Goal: Information Seeking & Learning: Learn about a topic

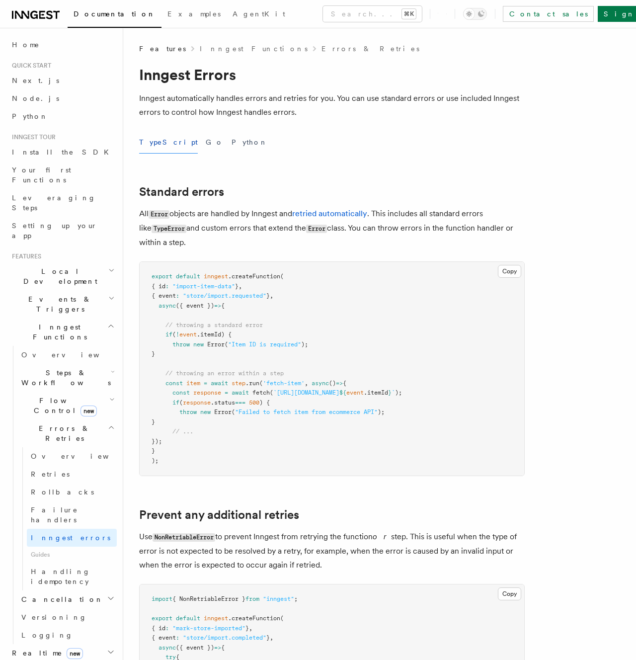
click at [32, 322] on span "Inngest Functions" at bounding box center [57, 332] width 99 height 20
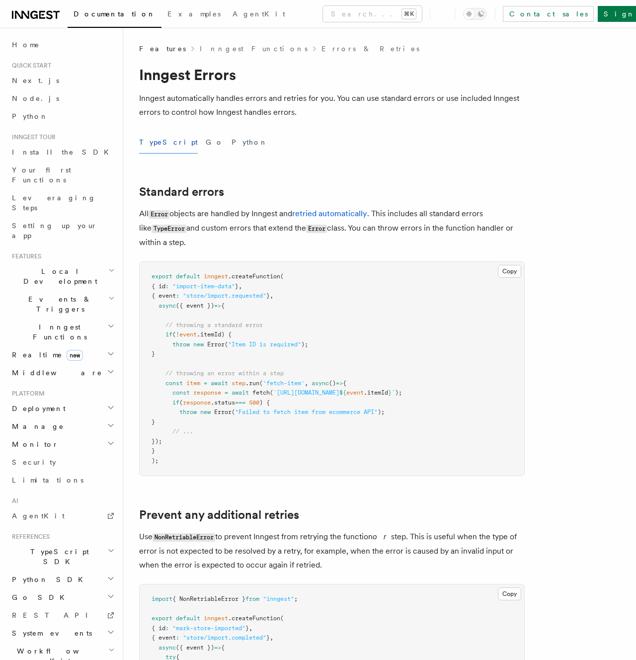
click at [27, 350] on span "Realtime new" at bounding box center [45, 355] width 75 height 10
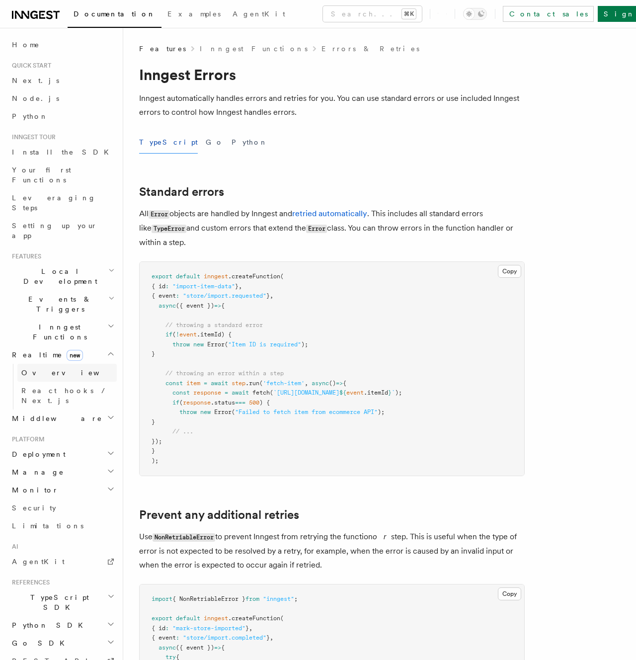
click at [45, 369] on span "Overview" at bounding box center [72, 373] width 102 height 8
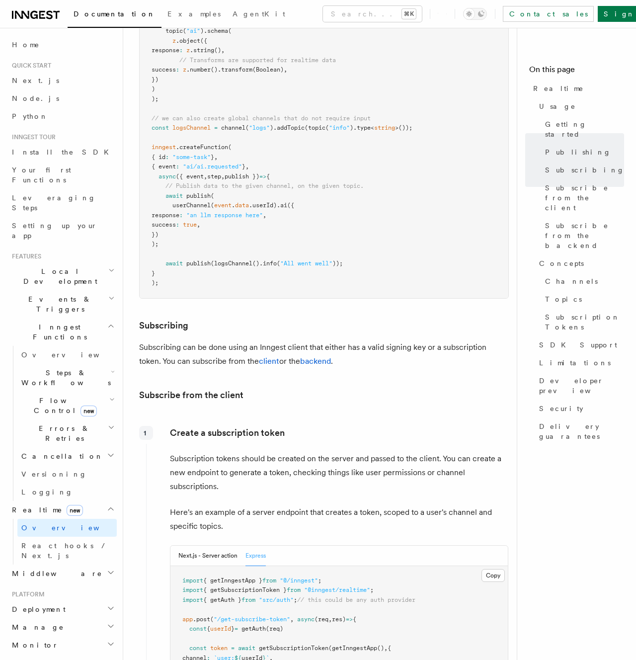
scroll to position [856, 0]
